Goal: Find specific page/section: Find specific page/section

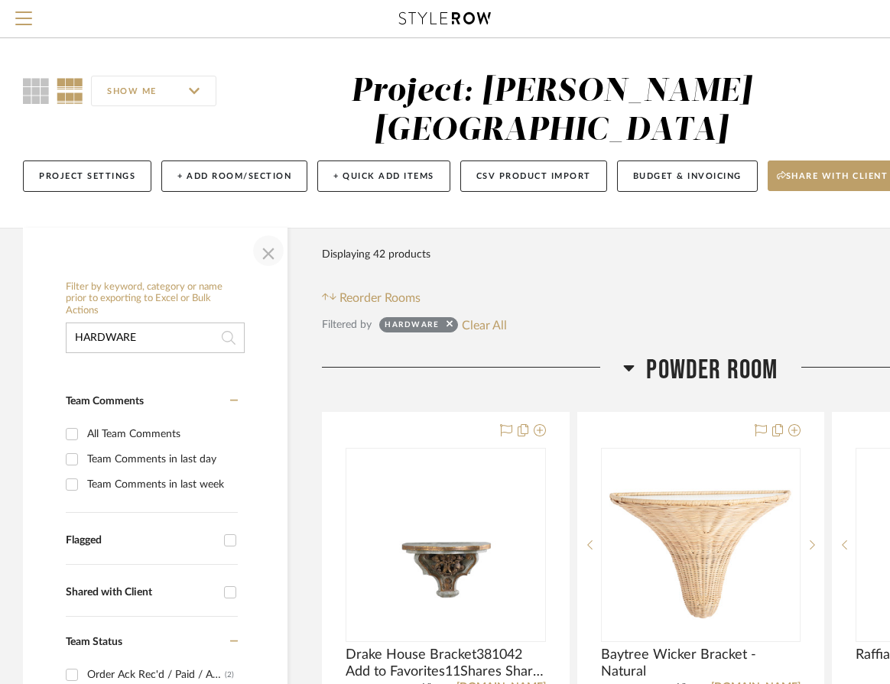
click at [274, 232] on span "button" at bounding box center [268, 250] width 37 height 37
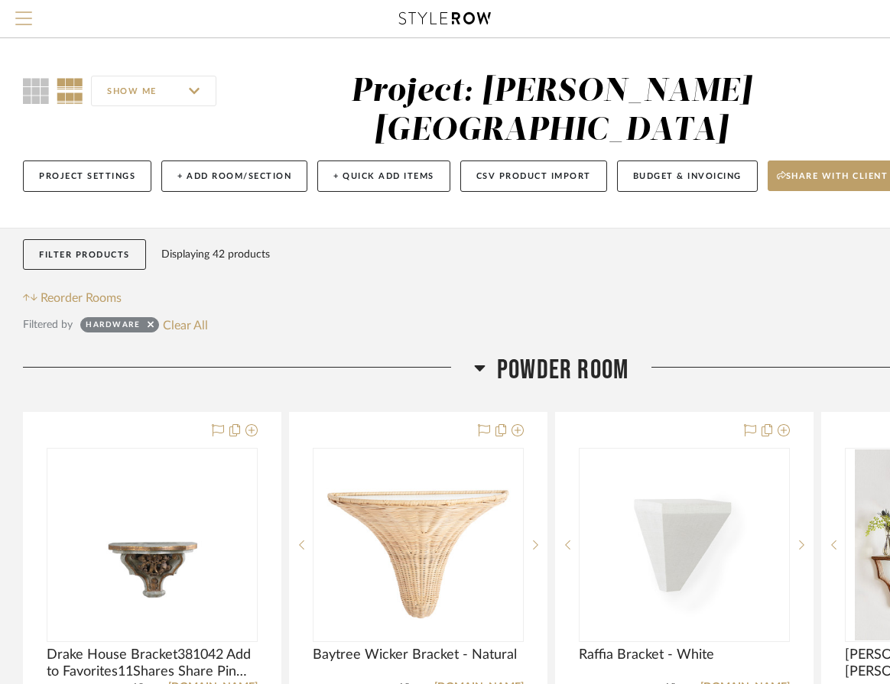
click at [32, 15] on button "Menu" at bounding box center [23, 18] width 47 height 37
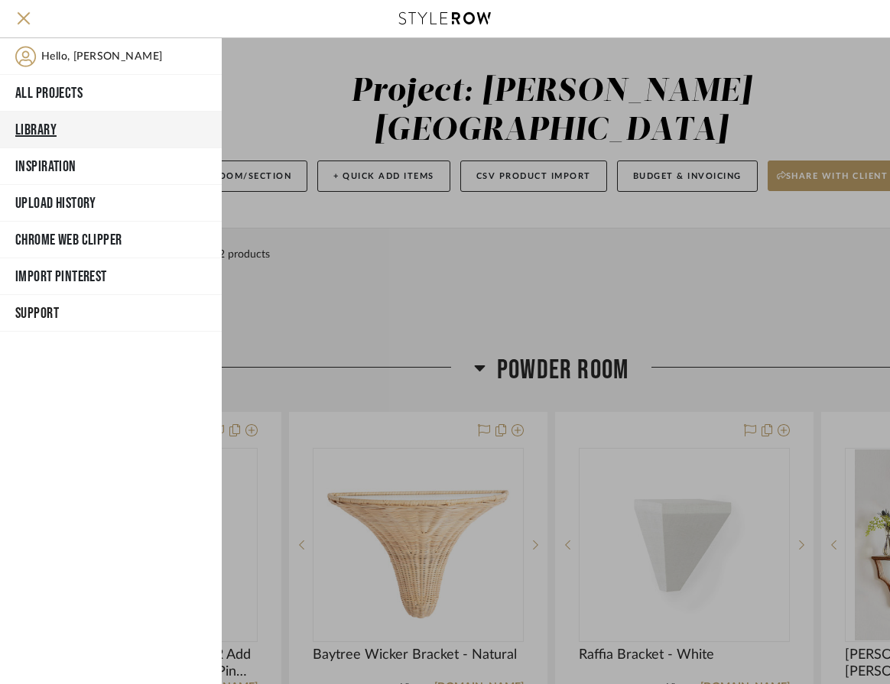
click at [83, 123] on button "Library" at bounding box center [111, 130] width 222 height 37
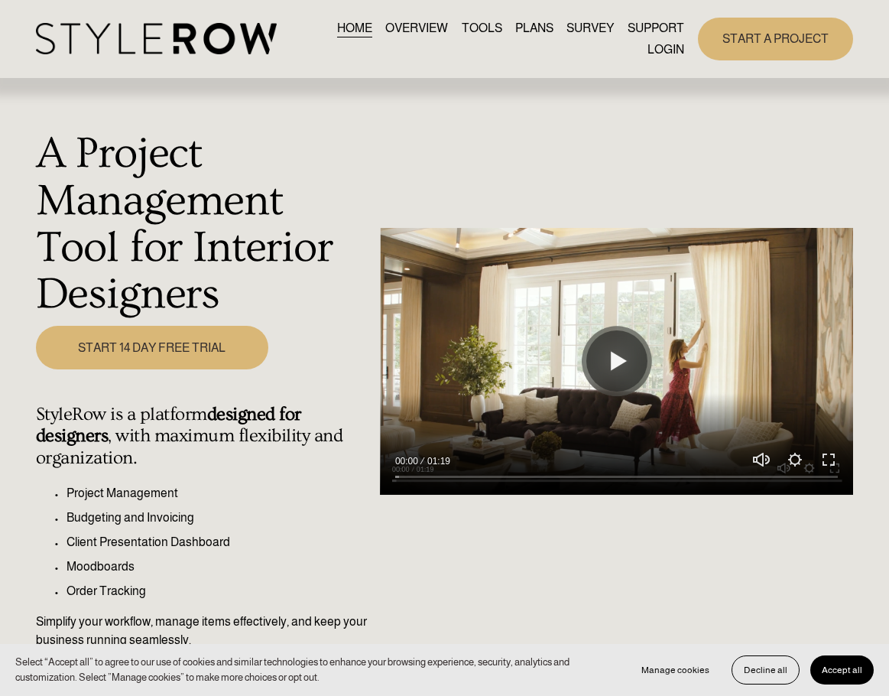
click at [670, 54] on link "LOGIN" at bounding box center [666, 49] width 37 height 21
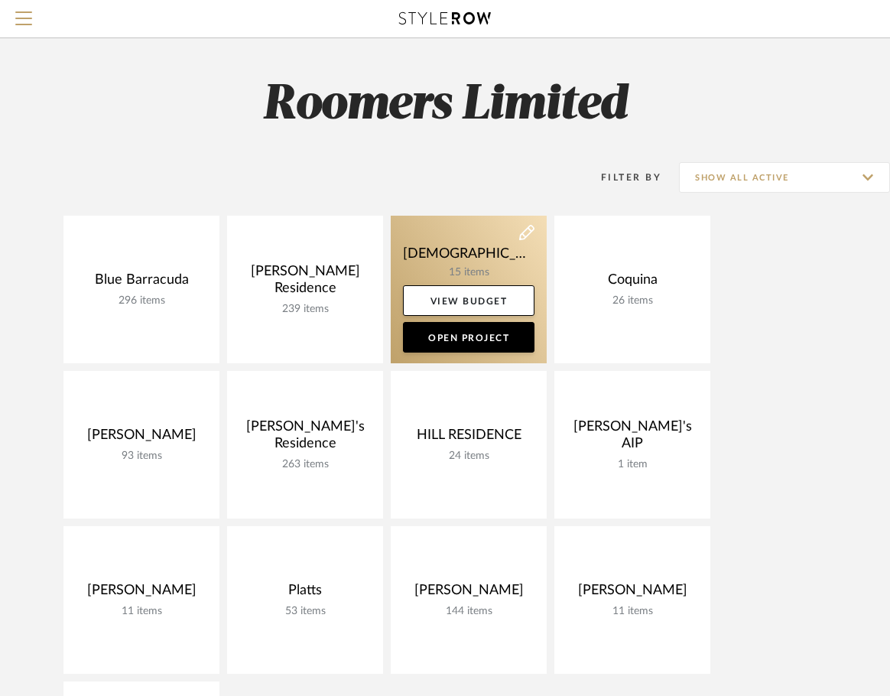
click at [445, 260] on link at bounding box center [469, 290] width 156 height 148
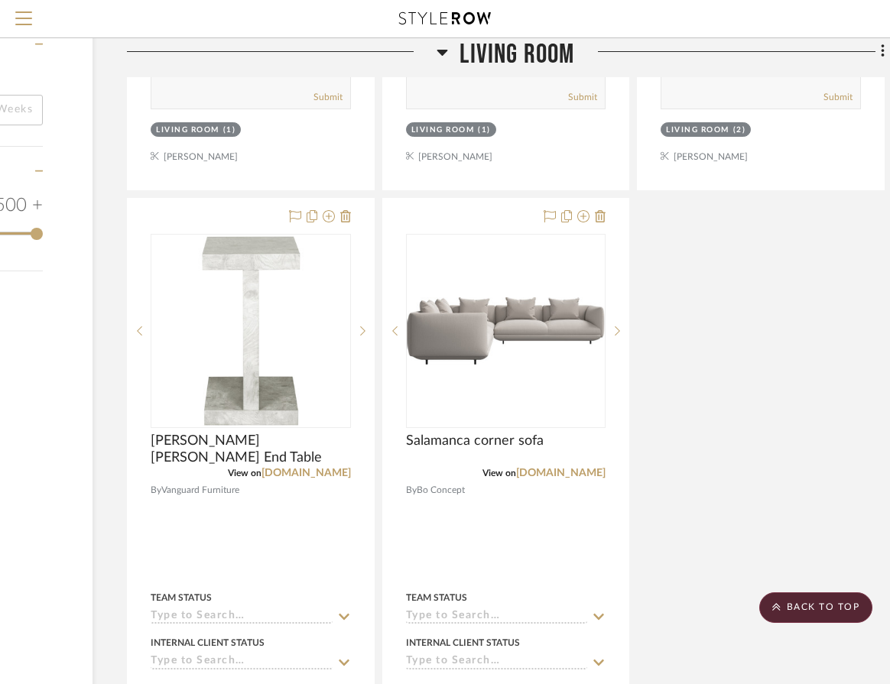
scroll to position [1759, 195]
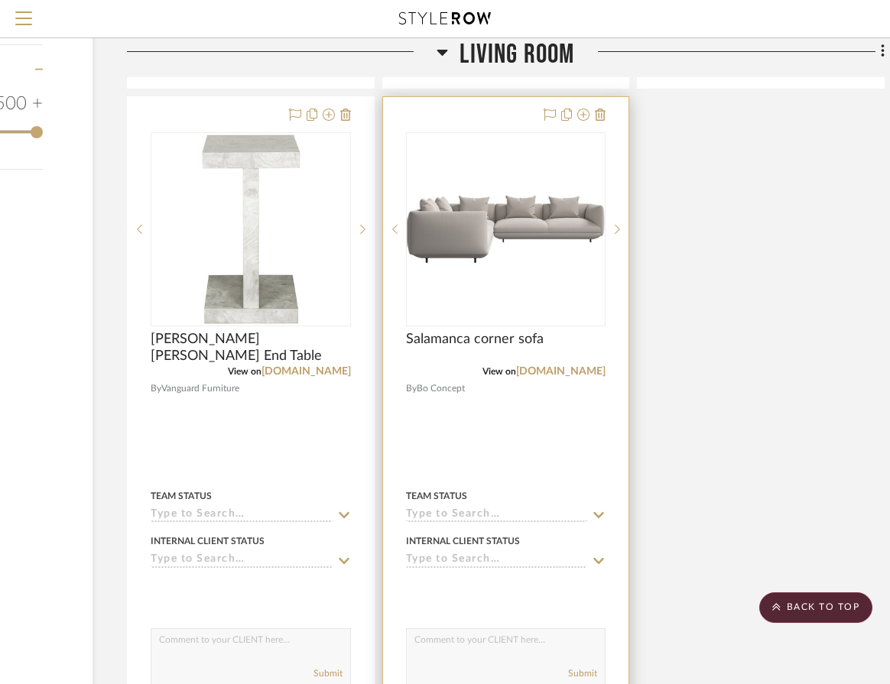
click at [583, 377] on div "View on [DOMAIN_NAME]" at bounding box center [506, 372] width 200 height 14
click at [583, 371] on link "[DOMAIN_NAME]" at bounding box center [560, 371] width 89 height 11
